Goal: Navigation & Orientation: Find specific page/section

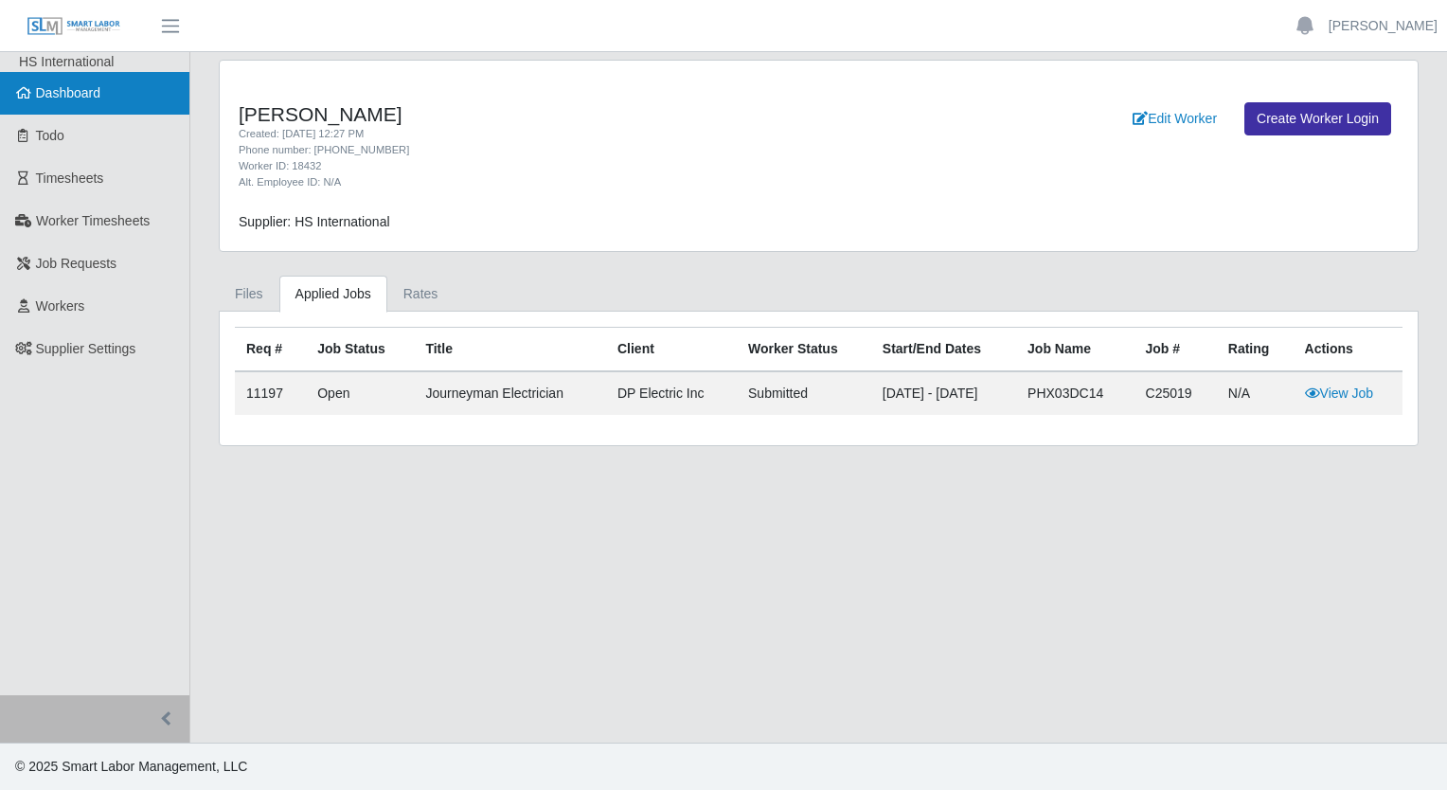
click at [71, 99] on span "Dashboard" at bounding box center [68, 92] width 65 height 15
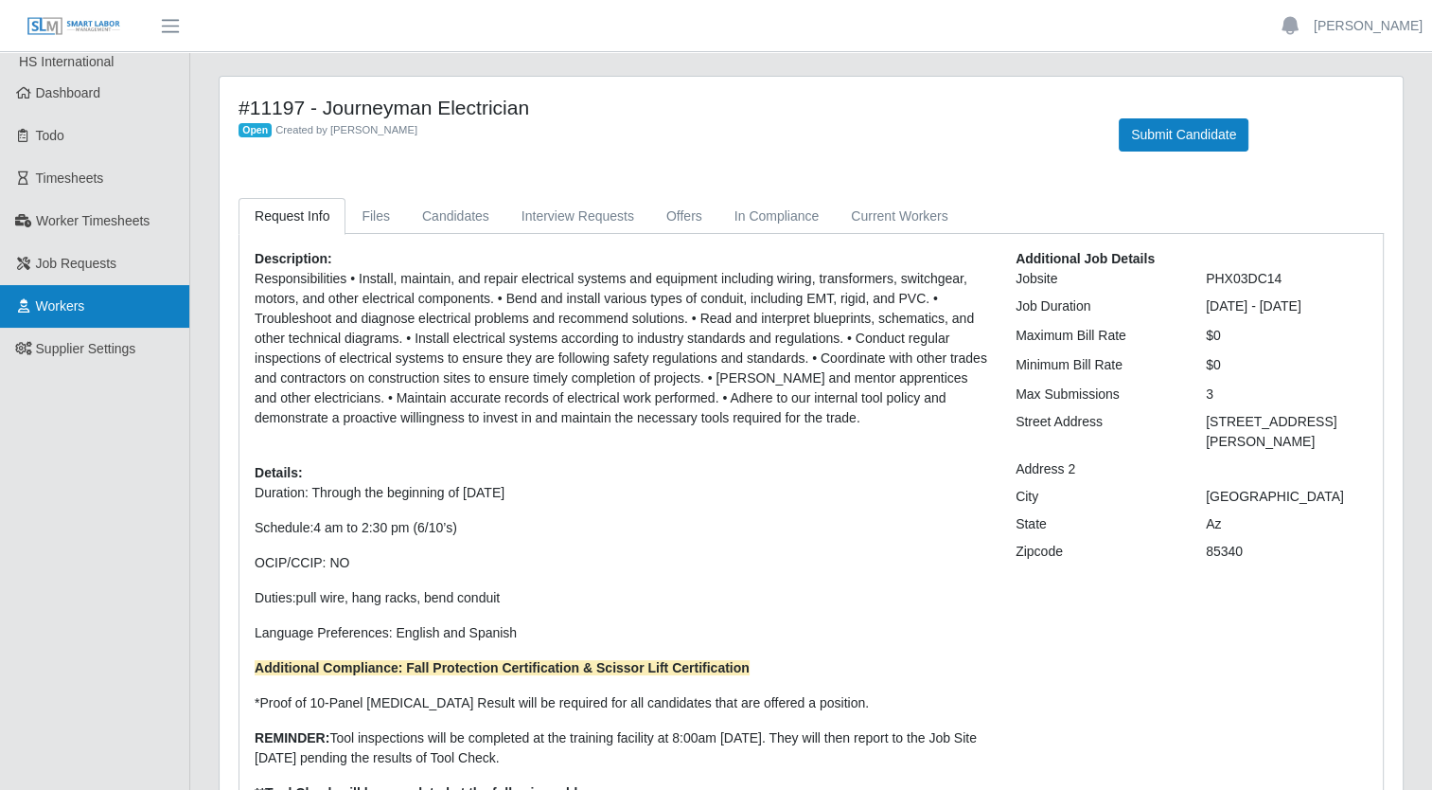
click at [49, 298] on span "Workers" at bounding box center [60, 305] width 49 height 15
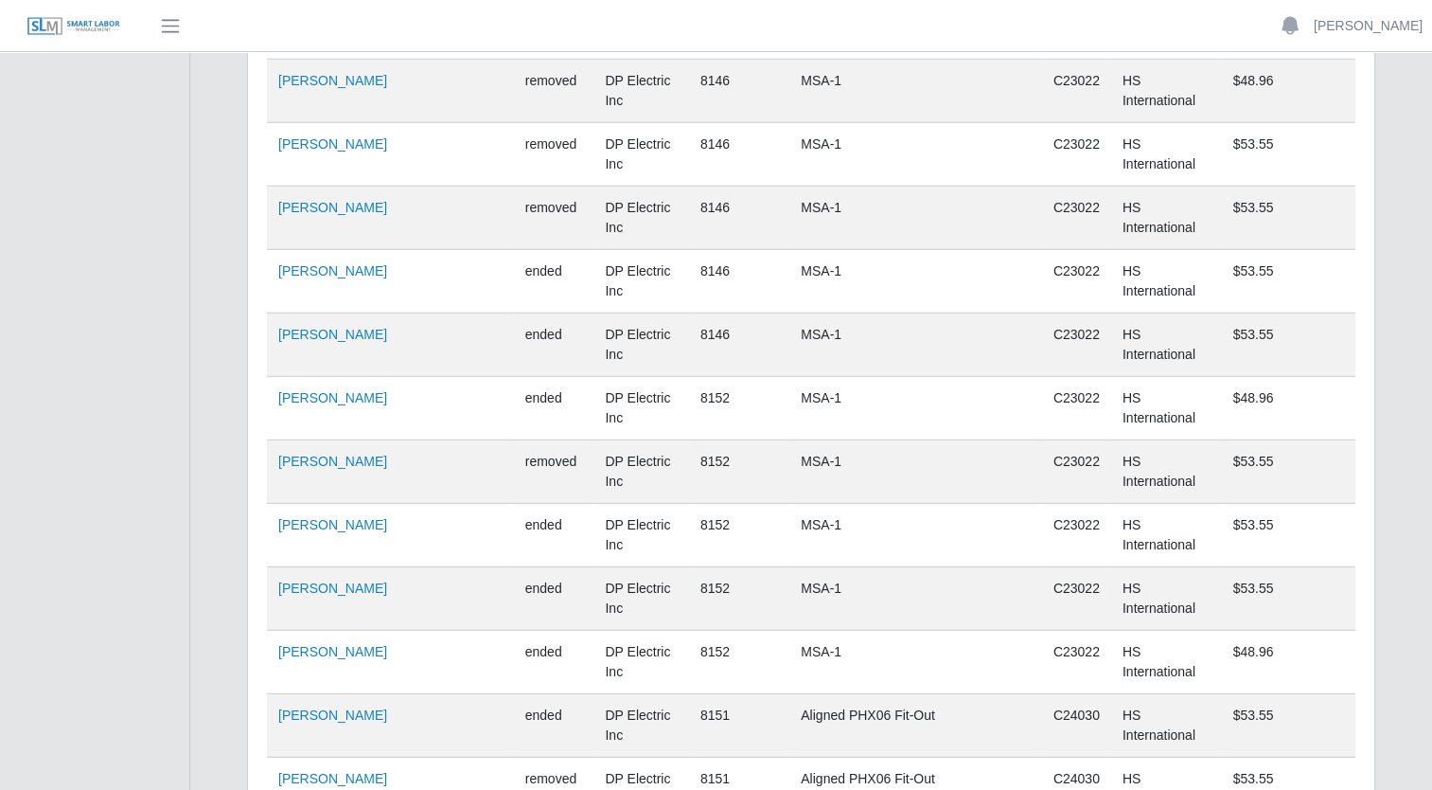
scroll to position [12595, 0]
